Goal: Information Seeking & Learning: Learn about a topic

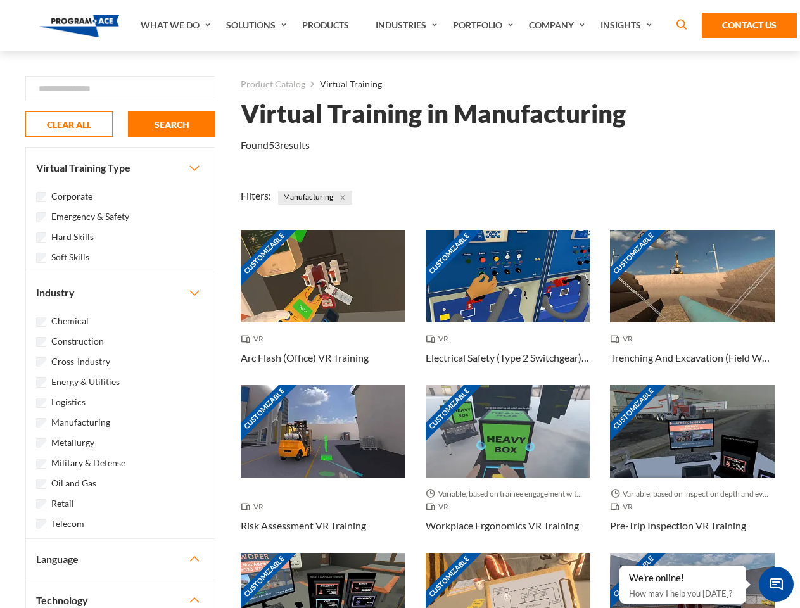
click at [177, 25] on link "What We Do" at bounding box center [176, 25] width 85 height 51
click at [258, 25] on link "Solutions" at bounding box center [258, 25] width 76 height 51
click at [408, 25] on link "Industries" at bounding box center [407, 25] width 77 height 51
click at [559, 25] on link "Company" at bounding box center [558, 25] width 72 height 51
click at [628, 25] on link "Insights" at bounding box center [627, 25] width 67 height 51
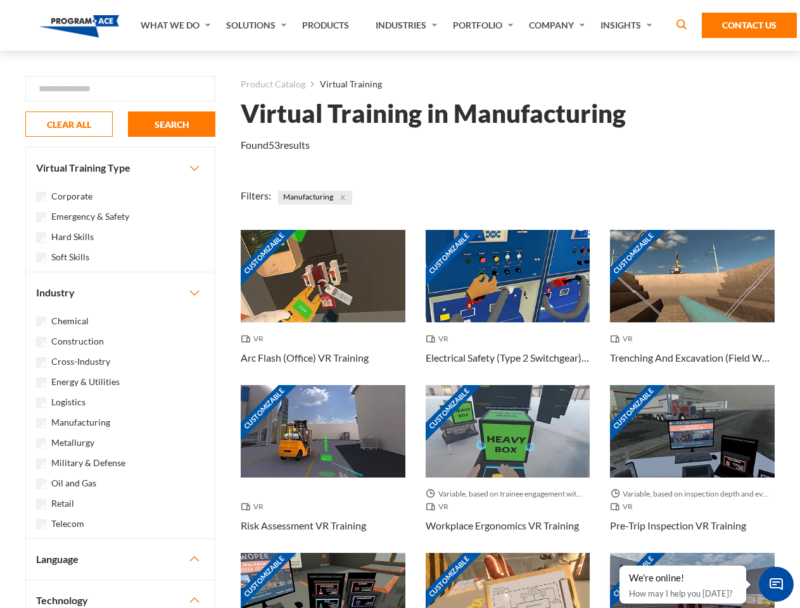
click at [0, 0] on div "Blog White Papers News" at bounding box center [0, 0] width 0 height 0
click at [0, 0] on strong "How Virtual Learning Can Enhance Workforce Productivity: A Guide for L&D Manage…" at bounding box center [0, 0] width 0 height 0
click at [776, 584] on span "Minimize live chat window" at bounding box center [776, 584] width 46 height 46
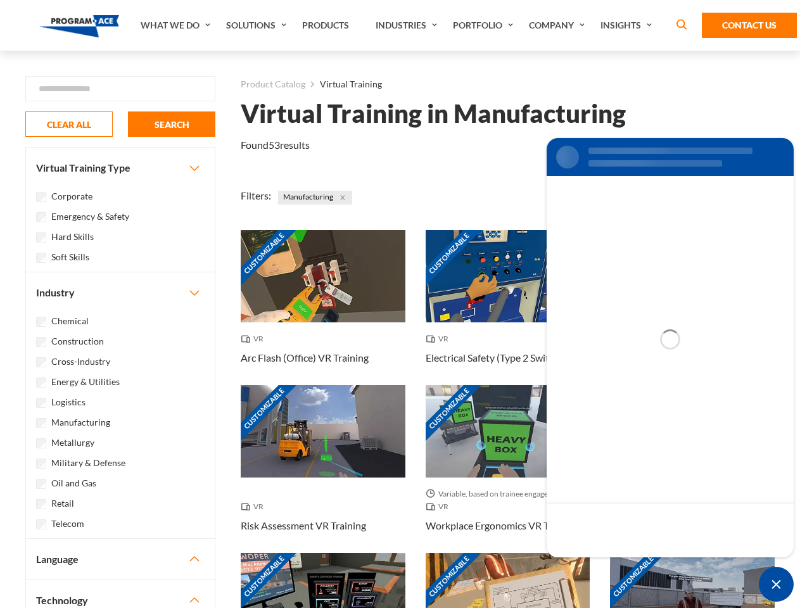
click at [620, 566] on div "Customizable" at bounding box center [692, 599] width 165 height 92
